Goal: Information Seeking & Learning: Learn about a topic

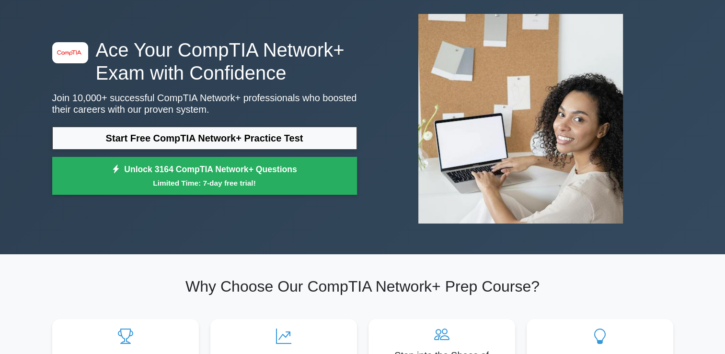
scroll to position [48, 0]
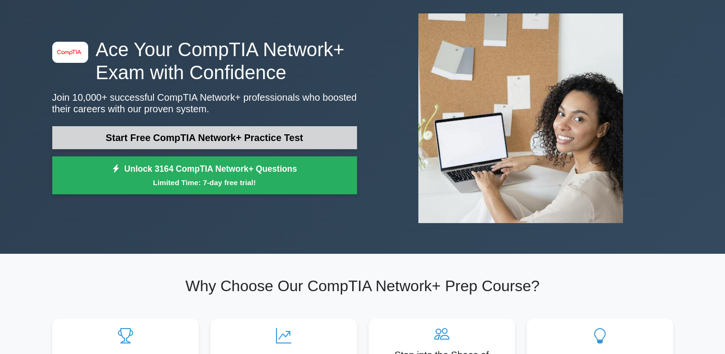
click at [295, 139] on link "Start Free CompTIA Network+ Practice Test" at bounding box center [204, 137] width 305 height 23
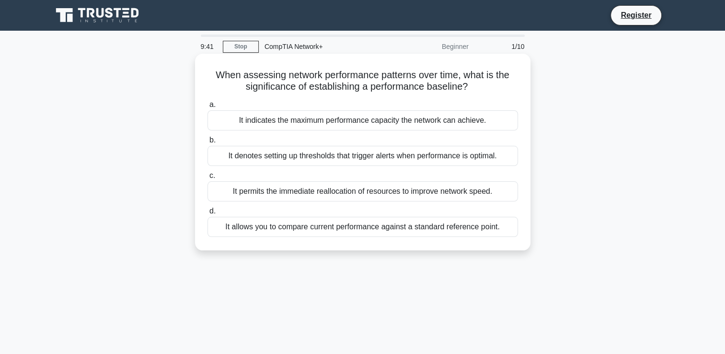
click at [260, 228] on div "It allows you to compare current performance against a standard reference point." at bounding box center [363, 227] width 311 height 20
click at [208, 214] on input "d. It allows you to compare current performance against a standard reference po…" at bounding box center [208, 211] width 0 height 6
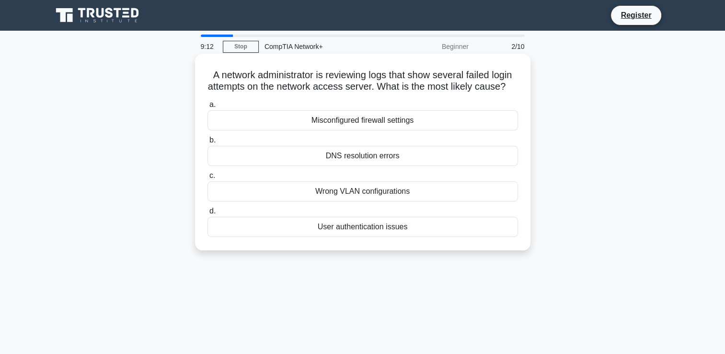
click at [403, 237] on div "User authentication issues" at bounding box center [363, 227] width 311 height 20
click at [208, 214] on input "d. User authentication issues" at bounding box center [208, 211] width 0 height 6
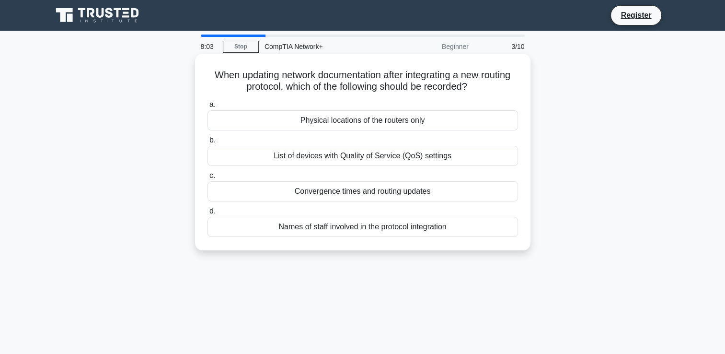
click at [359, 156] on div "List of devices with Quality of Service (QoS) settings" at bounding box center [363, 156] width 311 height 20
click at [208, 143] on input "b. List of devices with Quality of Service (QoS) settings" at bounding box center [208, 140] width 0 height 6
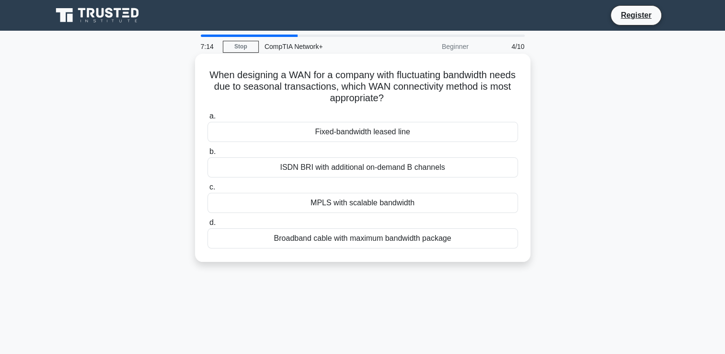
click at [382, 235] on div "Broadband cable with maximum bandwidth package" at bounding box center [363, 238] width 311 height 20
click at [208, 226] on input "d. Broadband cable with maximum bandwidth package" at bounding box center [208, 223] width 0 height 6
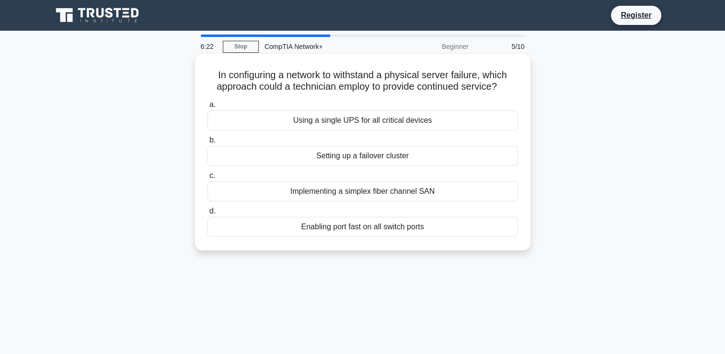
click at [390, 231] on div "Enabling port fast on all switch ports" at bounding box center [363, 227] width 311 height 20
click at [208, 214] on input "d. Enabling port fast on all switch ports" at bounding box center [208, 211] width 0 height 6
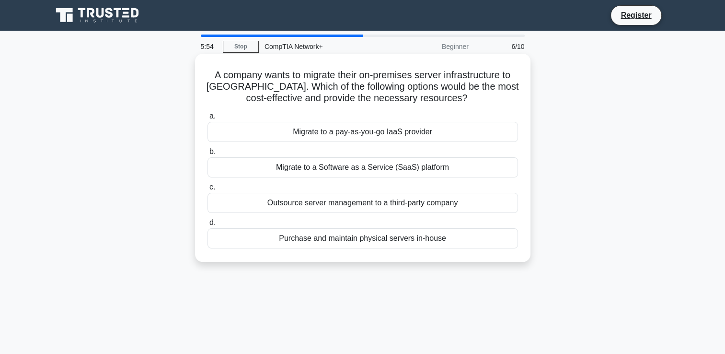
click at [368, 134] on div "Migrate to a pay-as-you-go IaaS provider" at bounding box center [363, 132] width 311 height 20
click at [208, 119] on input "a. Migrate to a pay-as-you-go IaaS provider" at bounding box center [208, 116] width 0 height 6
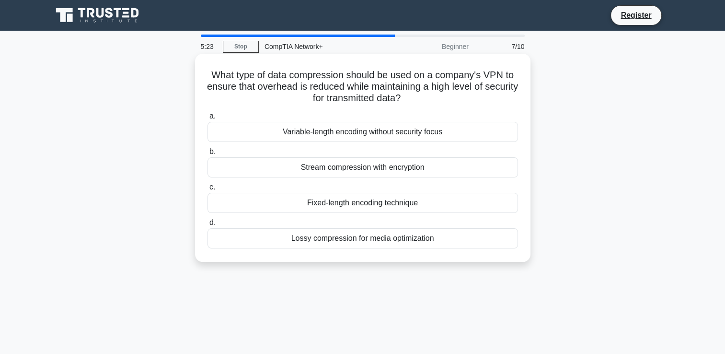
click at [365, 170] on div "Stream compression with encryption" at bounding box center [363, 167] width 311 height 20
click at [208, 155] on input "b. Stream compression with encryption" at bounding box center [208, 152] width 0 height 6
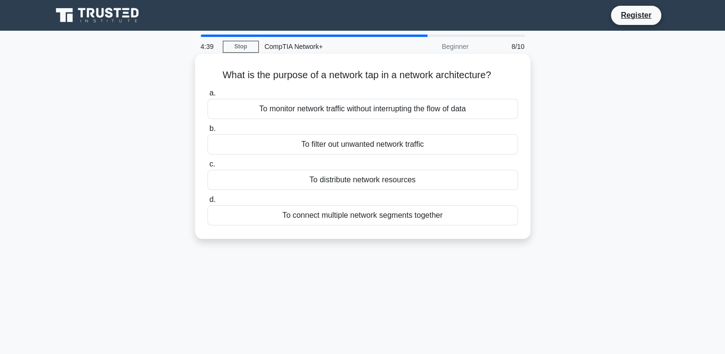
click at [353, 113] on div "To monitor network traffic without interrupting the flow of data" at bounding box center [363, 109] width 311 height 20
click at [208, 96] on input "a. To monitor network traffic without interrupting the flow of data" at bounding box center [208, 93] width 0 height 6
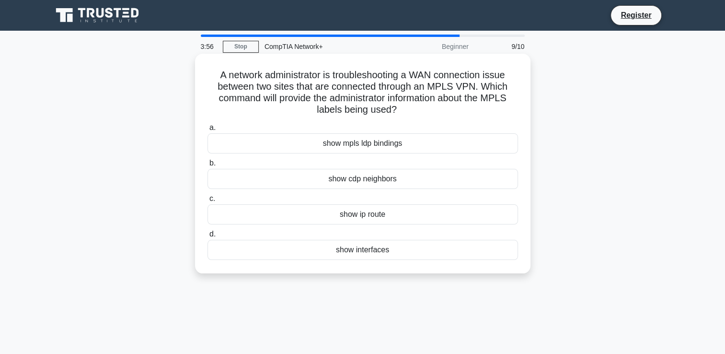
click at [376, 214] on div "show ip route" at bounding box center [363, 214] width 311 height 20
click at [208, 202] on input "c. show ip route" at bounding box center [208, 199] width 0 height 6
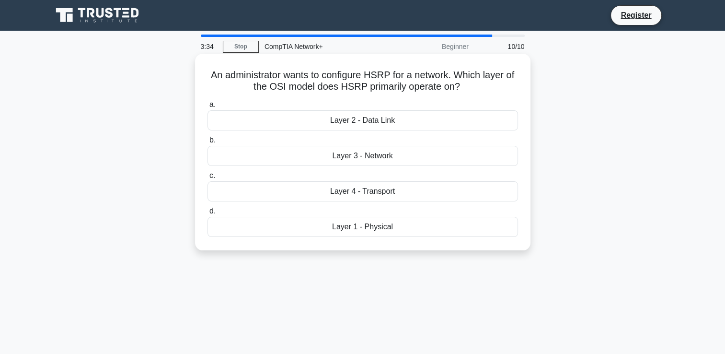
click at [380, 231] on div "Layer 1 - Physical" at bounding box center [363, 227] width 311 height 20
click at [208, 214] on input "d. Layer 1 - Physical" at bounding box center [208, 211] width 0 height 6
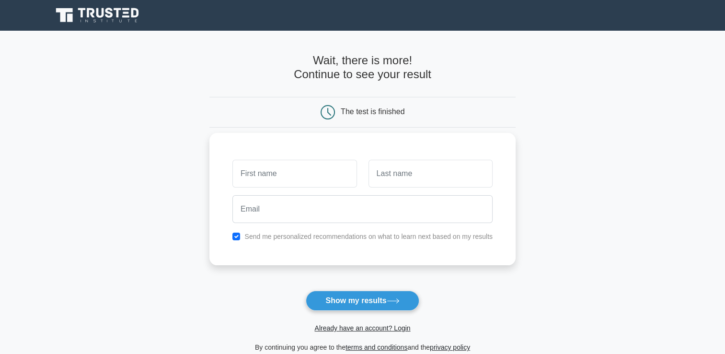
click at [297, 169] on input "text" at bounding box center [294, 174] width 124 height 28
type input "samuel"
type input "alcantgara"
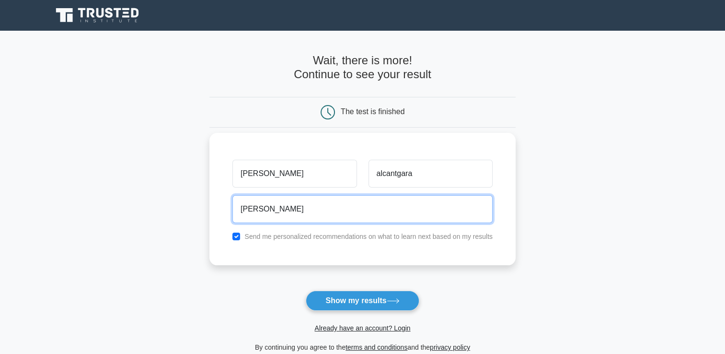
type input "samuel_alc@hotmail.com"
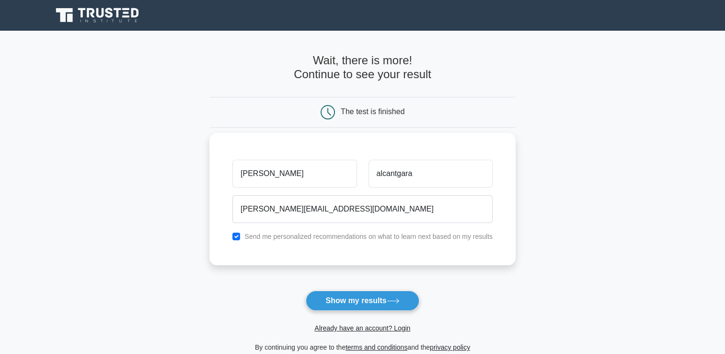
click at [241, 232] on div "Send me personalized recommendations on what to learn next based on my results" at bounding box center [363, 237] width 272 height 12
click at [239, 239] on input "checkbox" at bounding box center [236, 236] width 8 height 8
checkbox input "true"
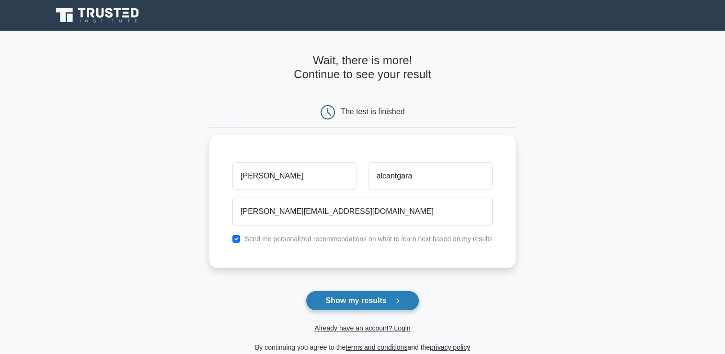
click at [350, 300] on button "Show my results" at bounding box center [362, 300] width 113 height 20
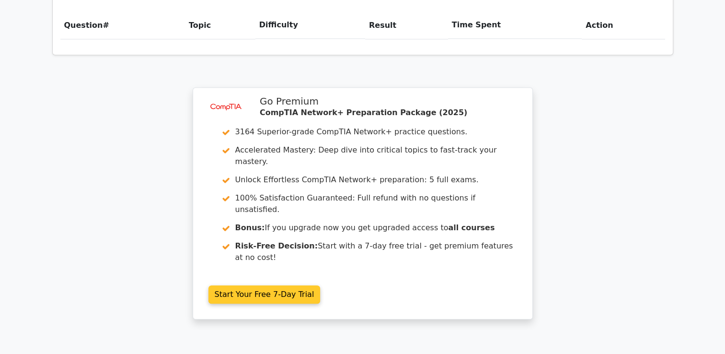
scroll to position [782, 0]
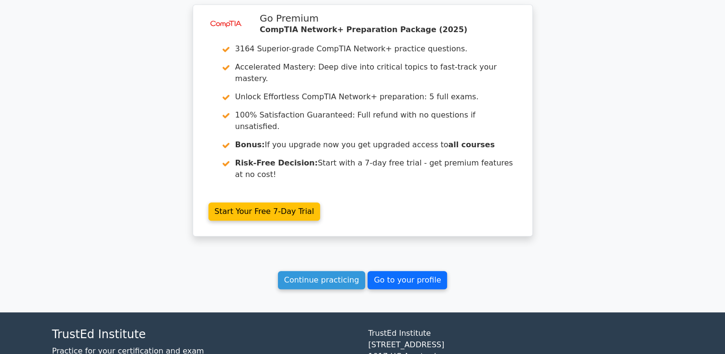
click at [396, 271] on link "Go to your profile" at bounding box center [408, 280] width 80 height 18
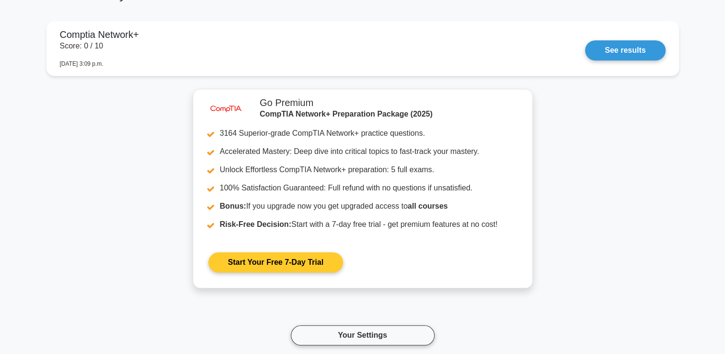
scroll to position [673, 0]
